Goal: Task Accomplishment & Management: Use online tool/utility

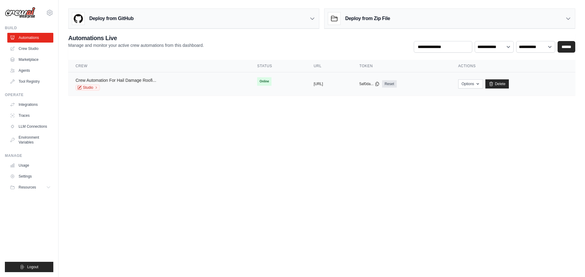
click at [139, 79] on link "Crew Automation For Hail Damage Roofi..." at bounding box center [116, 80] width 81 height 5
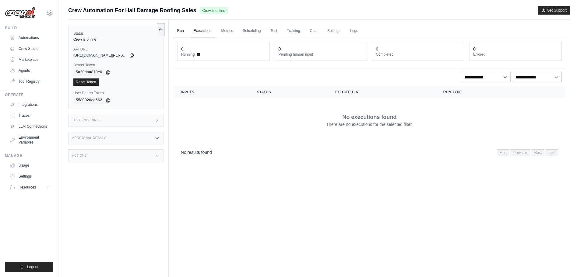
click at [179, 31] on link "Run" at bounding box center [181, 31] width 14 height 13
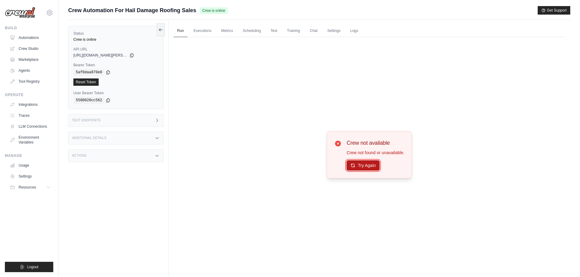
click at [370, 165] on button "Try Again" at bounding box center [363, 166] width 33 height 10
click at [310, 30] on link "Chat" at bounding box center [313, 31] width 15 height 13
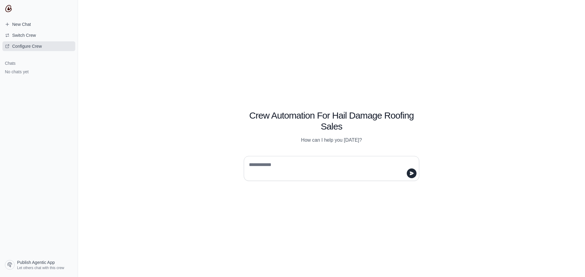
click at [40, 42] on link "Configure Crew" at bounding box center [38, 46] width 73 height 10
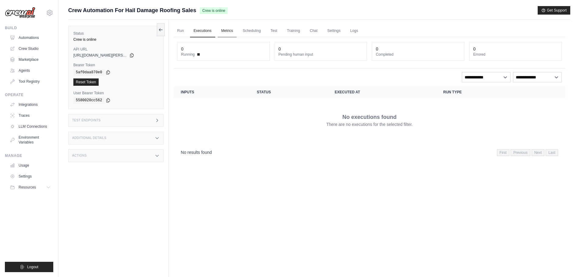
click at [227, 30] on link "Metrics" at bounding box center [227, 31] width 19 height 13
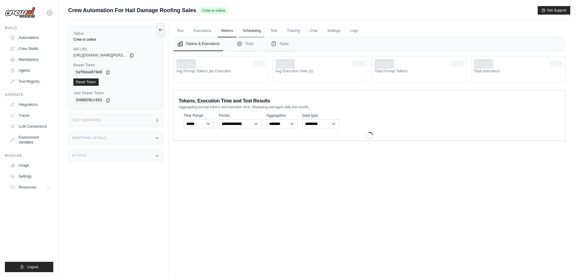
click at [254, 30] on link "Scheduling" at bounding box center [251, 31] width 25 height 13
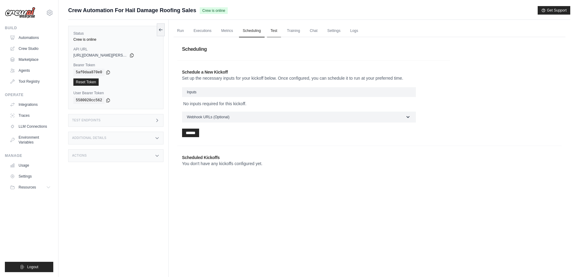
click at [277, 30] on link "Test" at bounding box center [274, 31] width 14 height 13
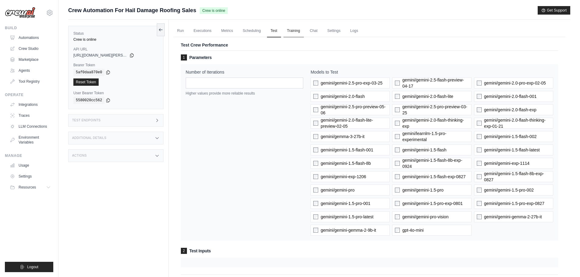
click at [288, 29] on link "Training" at bounding box center [294, 31] width 20 height 13
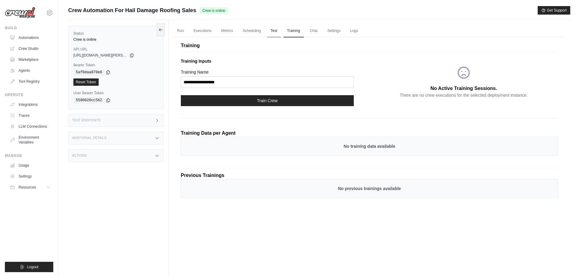
click at [276, 32] on link "Test" at bounding box center [274, 31] width 14 height 13
